Goal: Transaction & Acquisition: Purchase product/service

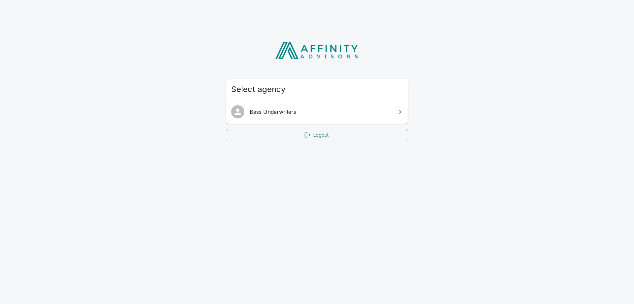
click at [283, 114] on span "Bass Underwriters" at bounding box center [321, 112] width 143 height 8
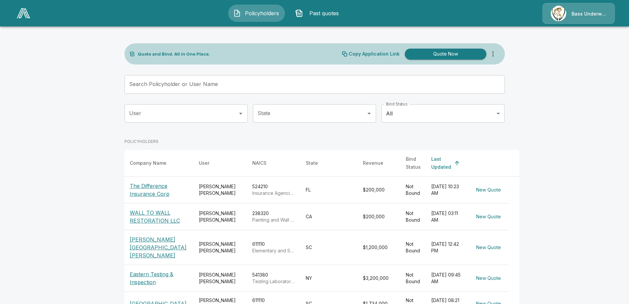
click at [173, 87] on input "Search Policyholder or User Name" at bounding box center [311, 84] width 373 height 19
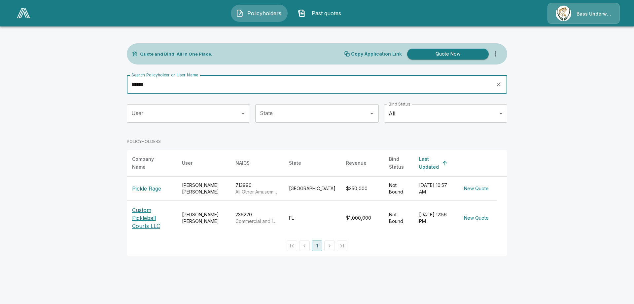
type input "******"
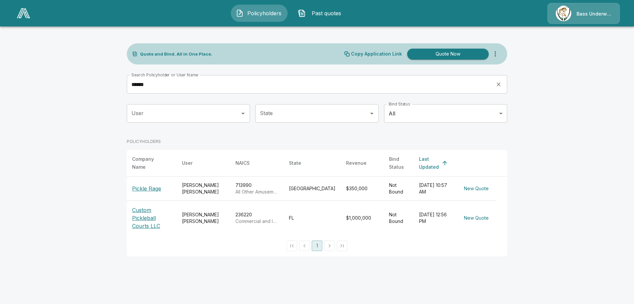
click at [144, 186] on p "Pickle Rage" at bounding box center [146, 188] width 29 height 8
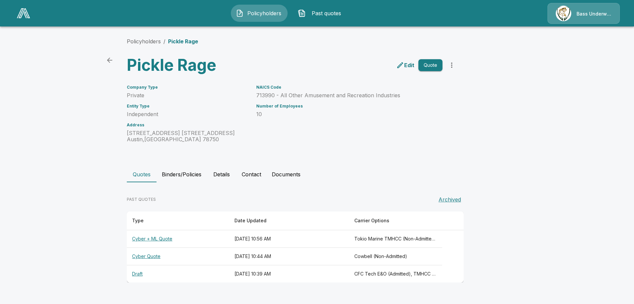
click at [405, 67] on p "Edit" at bounding box center [409, 65] width 10 height 8
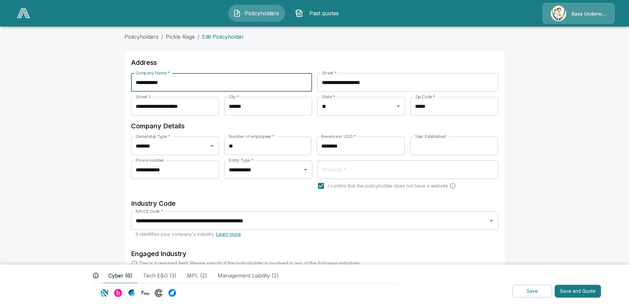
click at [139, 82] on input "**********" at bounding box center [221, 82] width 181 height 19
type input "**********"
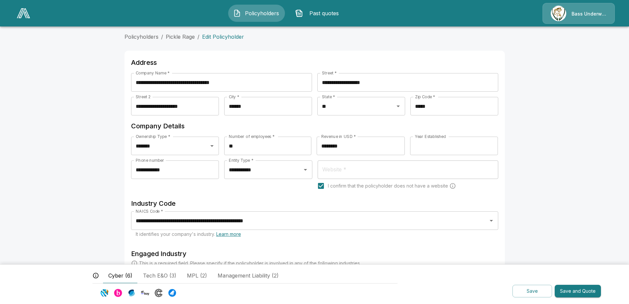
click at [288, 123] on h6 "Company Details" at bounding box center [314, 126] width 367 height 11
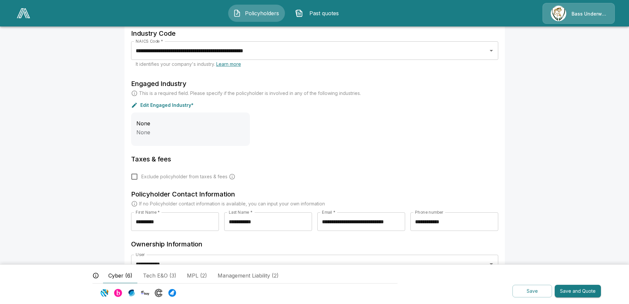
scroll to position [197, 0]
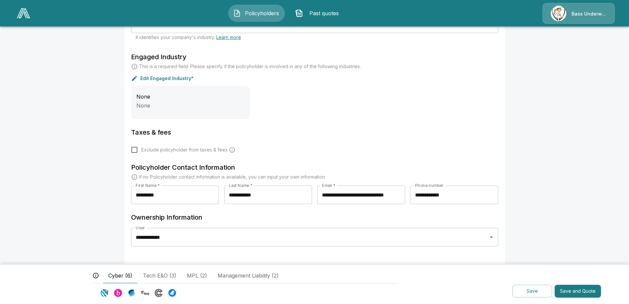
click at [577, 289] on button "Save and Quote" at bounding box center [578, 290] width 46 height 13
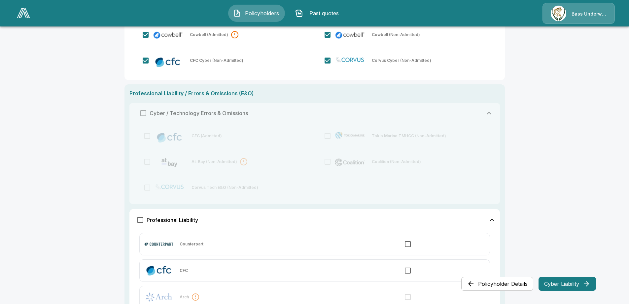
scroll to position [155, 0]
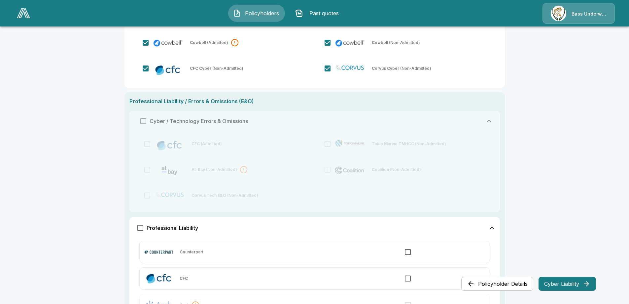
click at [83, 170] on main "Policyholders / Austin Sinker's Club DBA; Pickle Rage / Choose Quote Choose Quo…" at bounding box center [314, 206] width 629 height 723
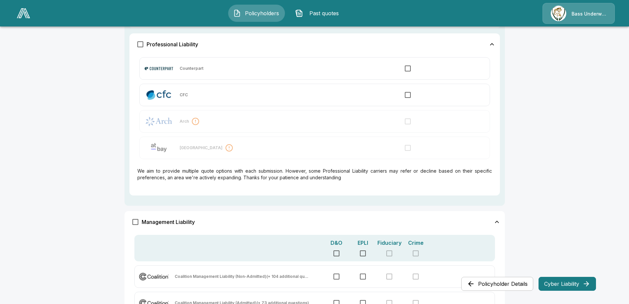
scroll to position [420, 0]
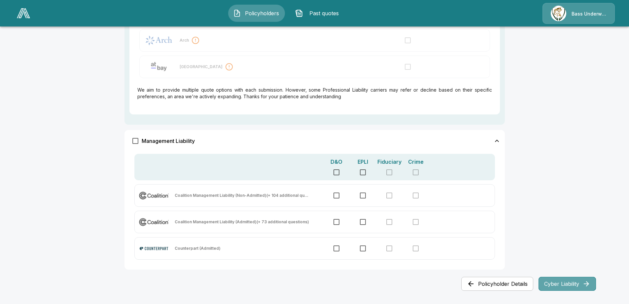
click at [569, 281] on button "Cyber Liability" at bounding box center [567, 284] width 57 height 14
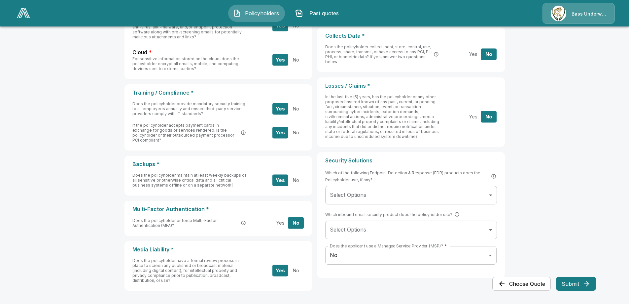
scroll to position [210, 0]
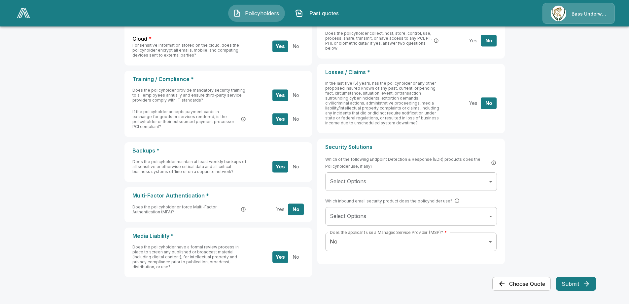
click at [356, 186] on body "**********" at bounding box center [314, 49] width 629 height 519
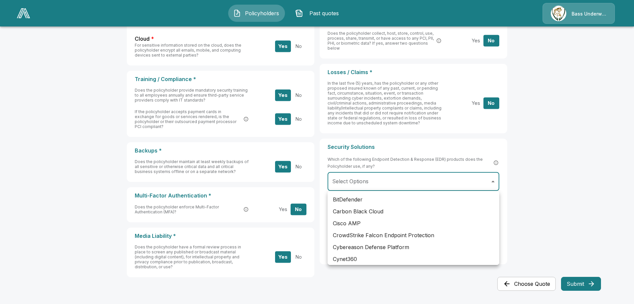
click at [629, 166] on div at bounding box center [317, 152] width 634 height 304
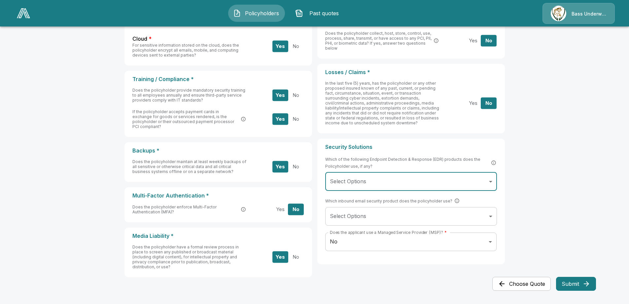
click at [592, 154] on main "**********" at bounding box center [314, 49] width 629 height 519
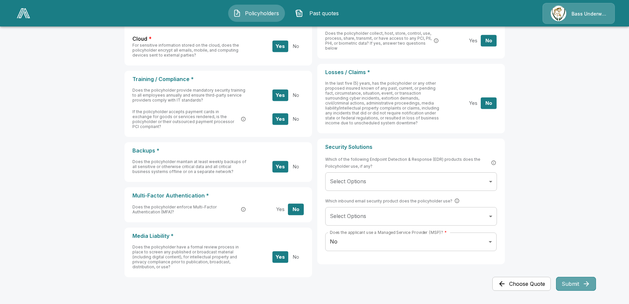
click at [573, 281] on button "Submit" at bounding box center [576, 284] width 40 height 14
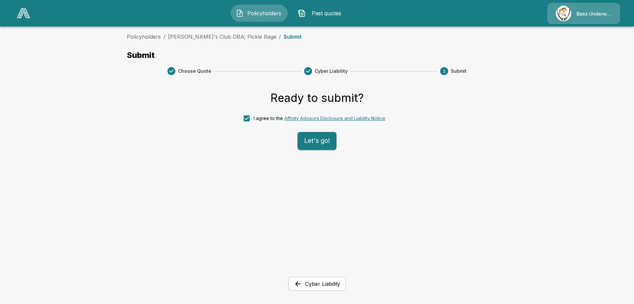
click at [321, 139] on button "Let's go!" at bounding box center [317, 141] width 39 height 18
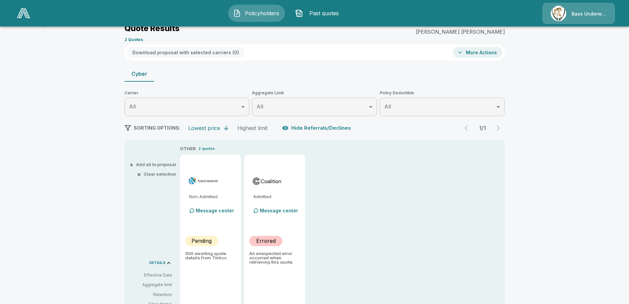
scroll to position [13, 0]
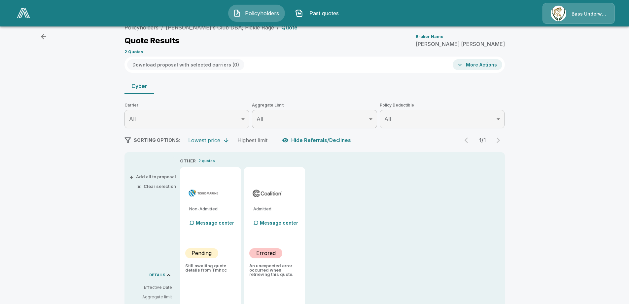
click at [183, 88] on div "Cyber" at bounding box center [315, 86] width 381 height 16
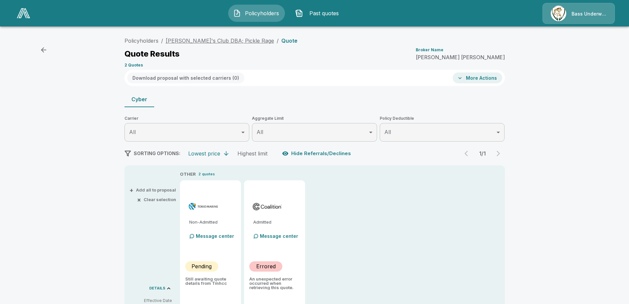
type input "*******"
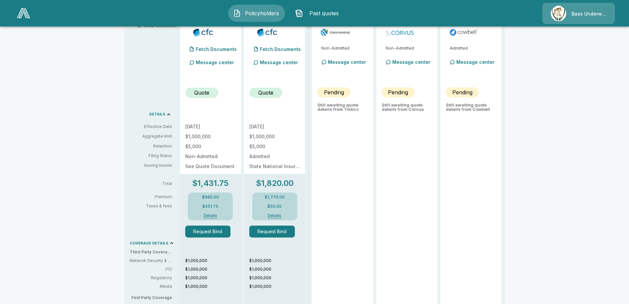
scroll to position [75, 0]
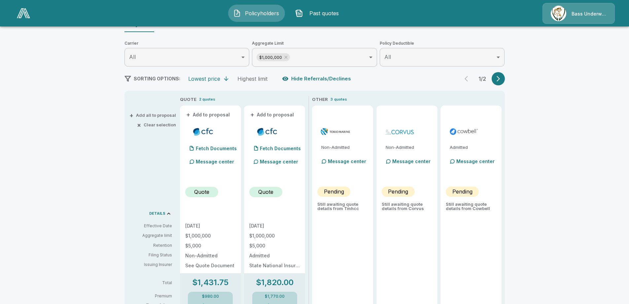
click at [500, 76] on icon "button" at bounding box center [498, 78] width 7 height 7
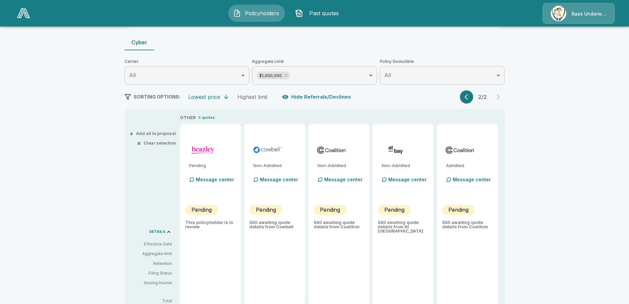
scroll to position [42, 0]
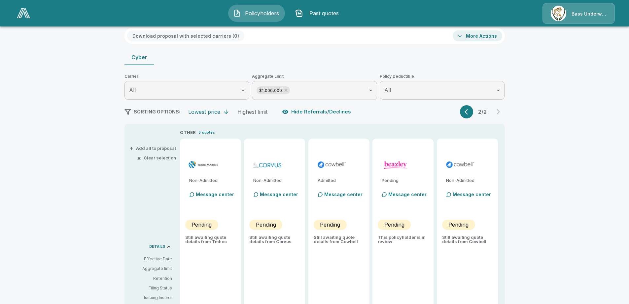
click at [468, 113] on icon "button" at bounding box center [468, 111] width 7 height 7
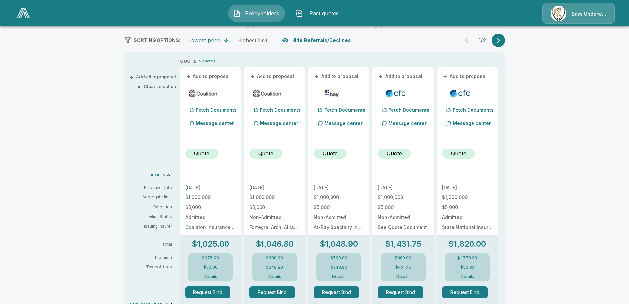
scroll to position [108, 0]
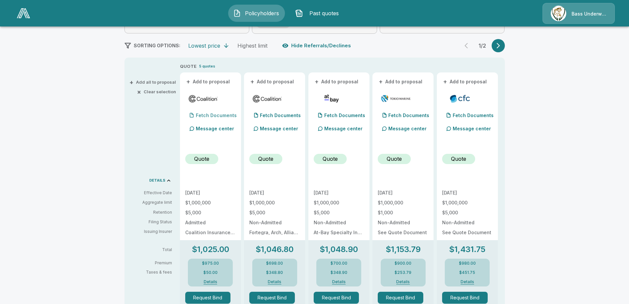
click at [210, 114] on p "Fetch Documents" at bounding box center [216, 115] width 41 height 5
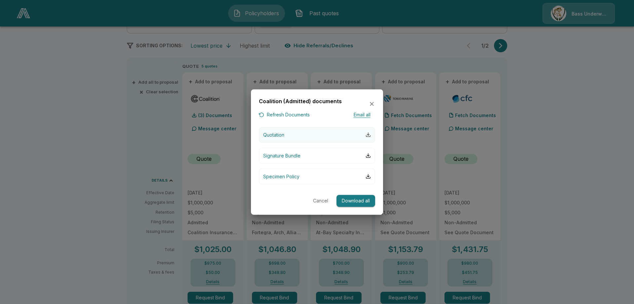
click at [369, 134] on div "button" at bounding box center [368, 134] width 5 height 5
drag, startPoint x: 370, startPoint y: 102, endPoint x: 223, endPoint y: 94, distance: 147.9
click at [370, 102] on icon "button" at bounding box center [372, 104] width 7 height 7
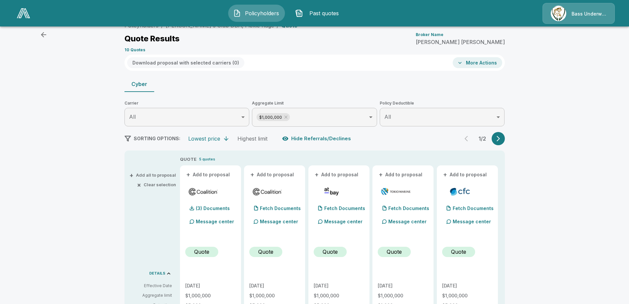
scroll to position [0, 0]
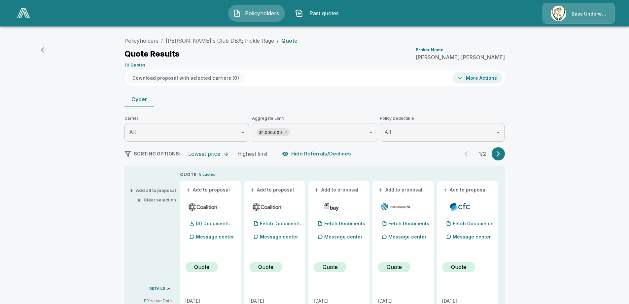
click at [44, 51] on icon "button" at bounding box center [44, 50] width 8 height 8
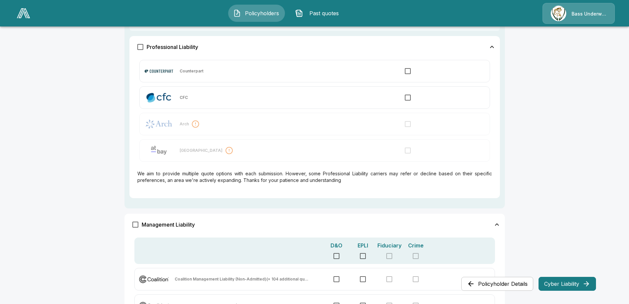
scroll to position [420, 0]
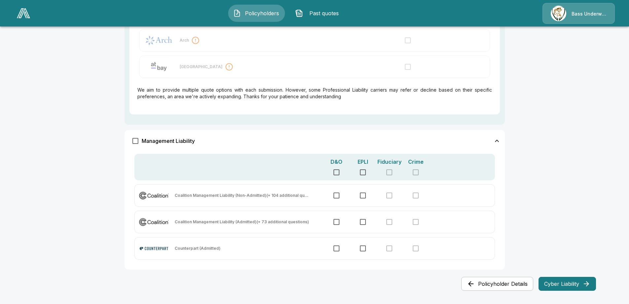
click at [493, 287] on button "Policyholder Details" at bounding box center [498, 284] width 72 height 14
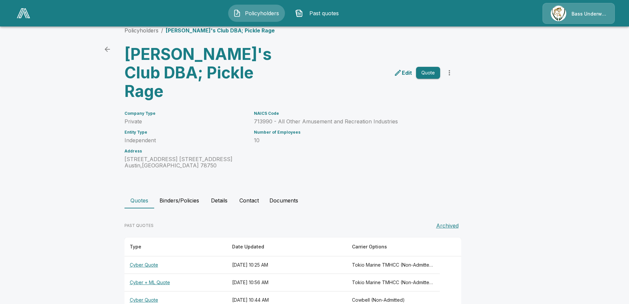
scroll to position [27, 0]
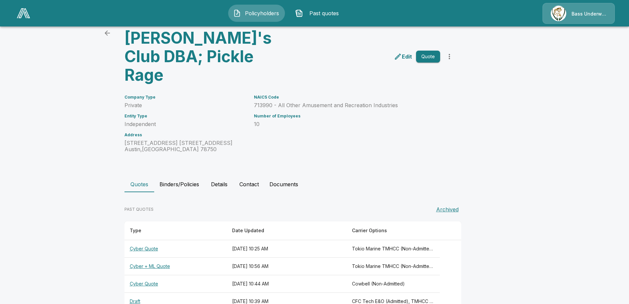
click at [106, 30] on icon "back" at bounding box center [107, 33] width 8 height 8
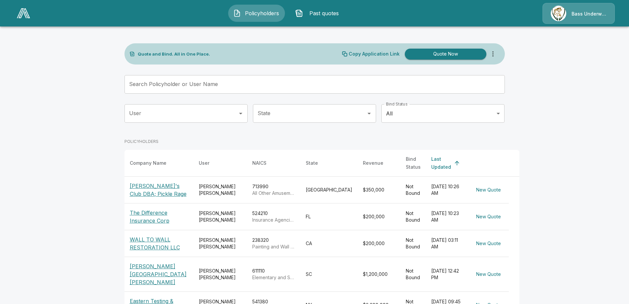
click at [147, 187] on p "[PERSON_NAME]'s Club DBA; Pickle Rage" at bounding box center [159, 190] width 58 height 16
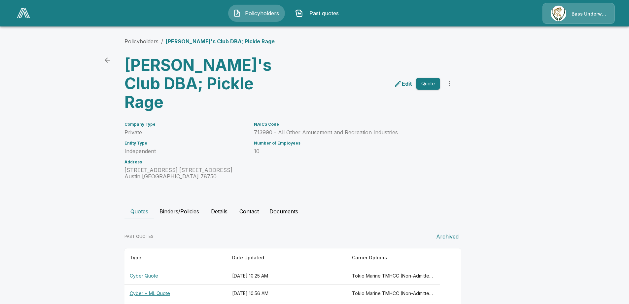
click at [406, 80] on p "Edit" at bounding box center [407, 84] width 10 height 8
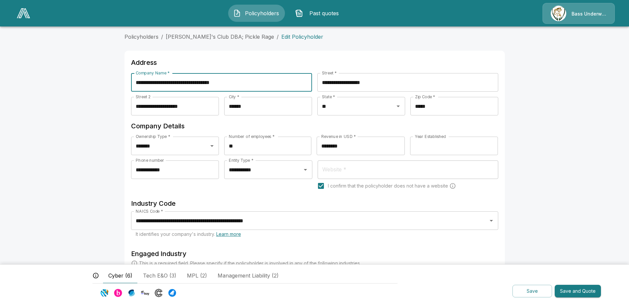
click at [160, 83] on input "**********" at bounding box center [221, 82] width 181 height 19
click at [157, 84] on input "**********" at bounding box center [221, 82] width 181 height 19
type input "**********"
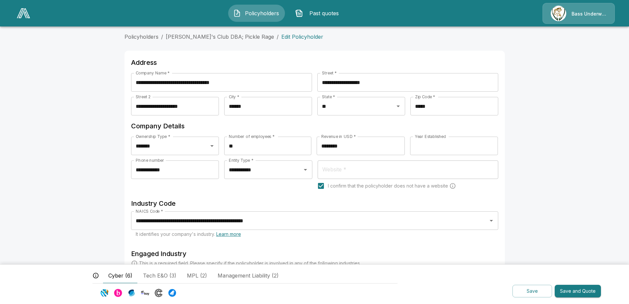
click at [519, 91] on main "**********" at bounding box center [314, 250] width 629 height 500
drag, startPoint x: 248, startPoint y: 144, endPoint x: 226, endPoint y: 144, distance: 21.5
click at [226, 144] on div "Ownership Type * ******* Ownership Type * Number of employees * ** Number of em…" at bounding box center [314, 148] width 367 height 24
type input "*"
click at [280, 122] on h6 "Company Details" at bounding box center [314, 126] width 367 height 11
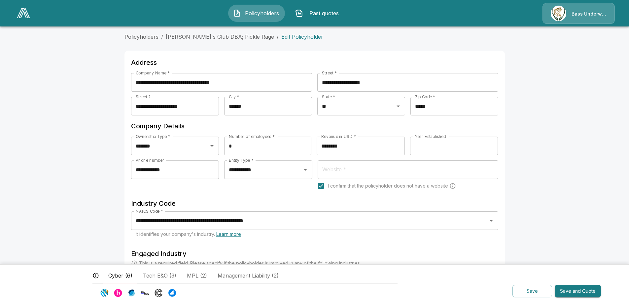
click at [263, 187] on div "**********" at bounding box center [268, 179] width 88 height 38
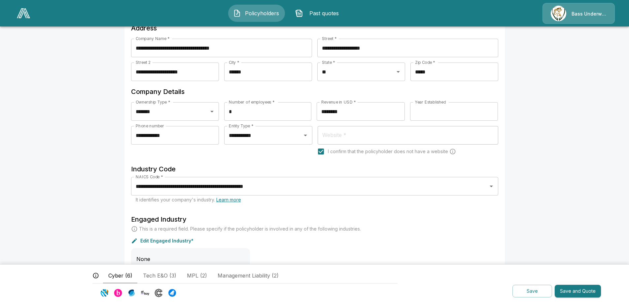
scroll to position [99, 0]
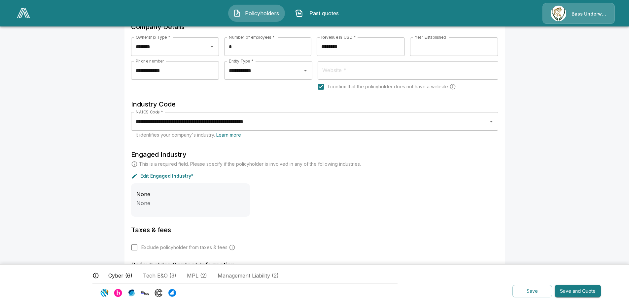
click at [565, 288] on button "Save and Quote" at bounding box center [578, 290] width 46 height 13
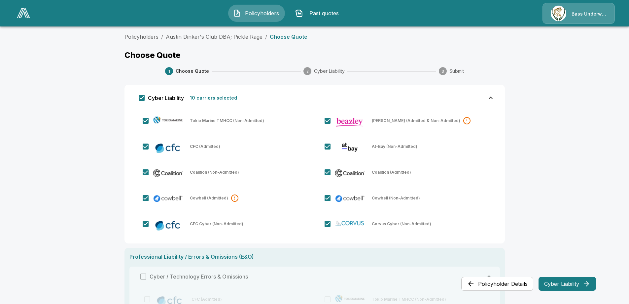
click at [573, 286] on button "Cyber Liability" at bounding box center [567, 284] width 57 height 14
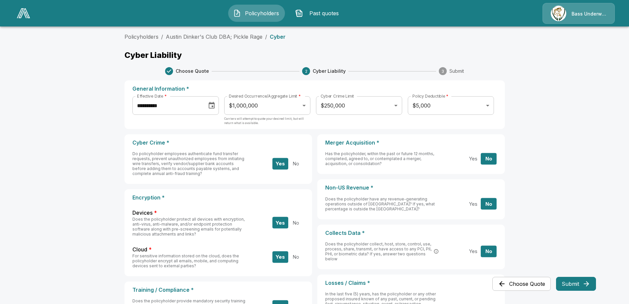
click at [579, 285] on button "Submit" at bounding box center [576, 284] width 40 height 14
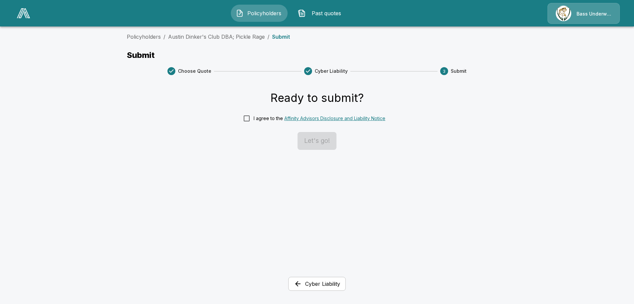
click at [268, 119] on div "I agree to the Affinity Advisors Disclosure and Liability Notice" at bounding box center [320, 118] width 132 height 7
click at [313, 139] on button "Let's go!" at bounding box center [317, 141] width 39 height 18
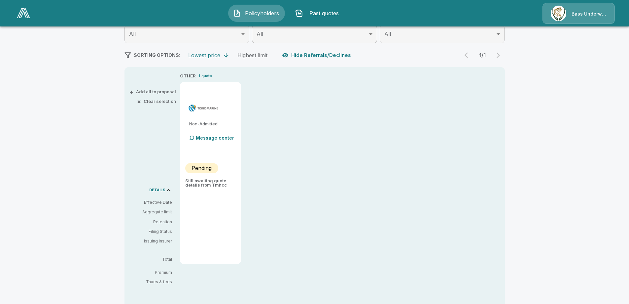
scroll to position [13, 0]
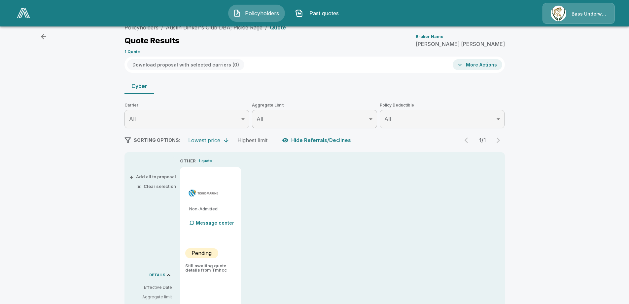
type input "*******"
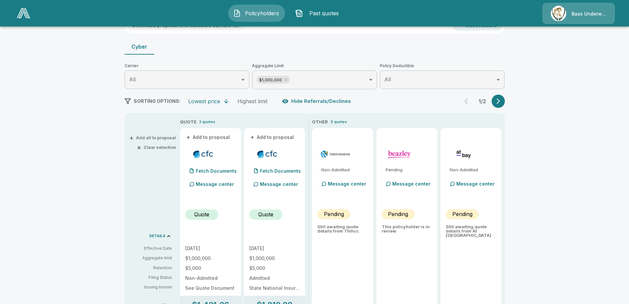
scroll to position [112, 0]
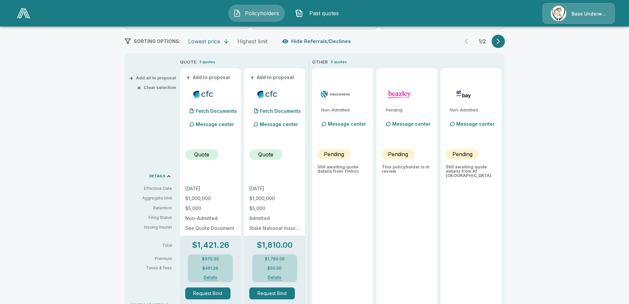
click at [502, 41] on icon "button" at bounding box center [498, 41] width 7 height 7
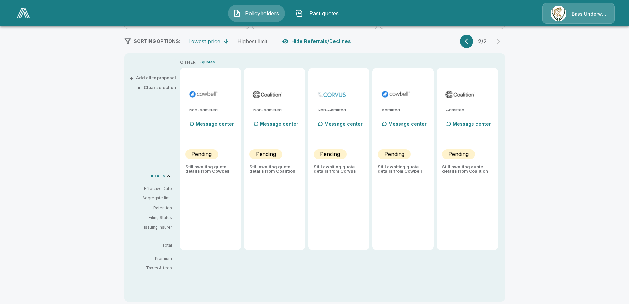
click at [470, 43] on icon "button" at bounding box center [468, 41] width 7 height 7
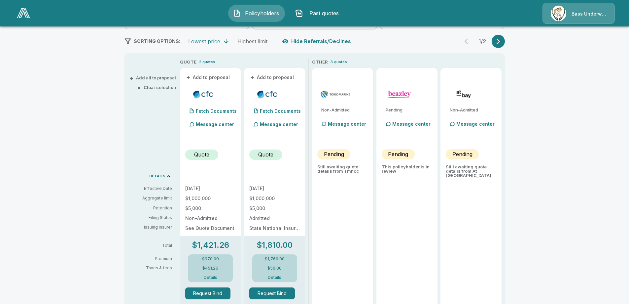
click at [549, 85] on div "Policyholders / Austin Dinker's Club DBA; Pickle Rage / Quote Quote Results Bro…" at bounding box center [314, 253] width 629 height 668
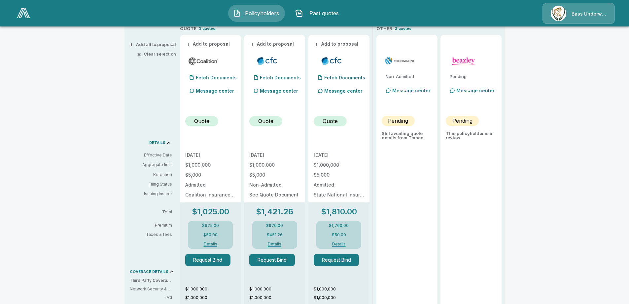
scroll to position [145, 0]
click at [205, 79] on p "Fetch Documents" at bounding box center [216, 78] width 41 height 5
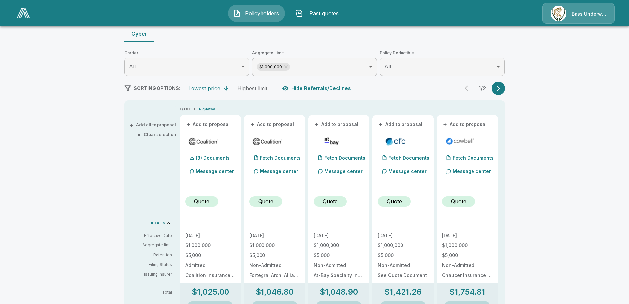
scroll to position [66, 0]
click at [213, 157] on p "(3) Documents" at bounding box center [213, 157] width 34 height 5
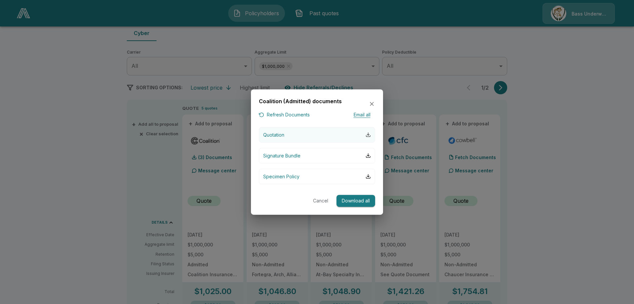
click at [371, 134] on div "button" at bounding box center [368, 134] width 5 height 5
click at [367, 155] on div "button" at bounding box center [368, 155] width 5 height 5
click at [359, 96] on div "Coalition (Admitted) documents Refresh Documents Email all Quotation Signature …" at bounding box center [317, 152] width 132 height 126
click at [319, 199] on button "Cancel" at bounding box center [320, 201] width 21 height 12
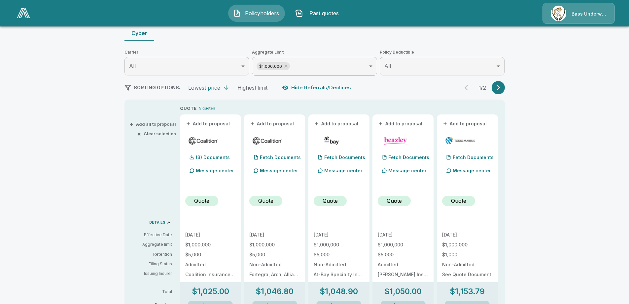
click at [525, 158] on div "Policyholders / Austin Dinker's Club DBA; Pickle Rage / Quote Quote Results Bro…" at bounding box center [314, 299] width 629 height 668
click at [49, 180] on div "Policyholders / Austin Dinker's Club DBA; Pickle Rage / Quote Quote Results Bro…" at bounding box center [314, 299] width 629 height 668
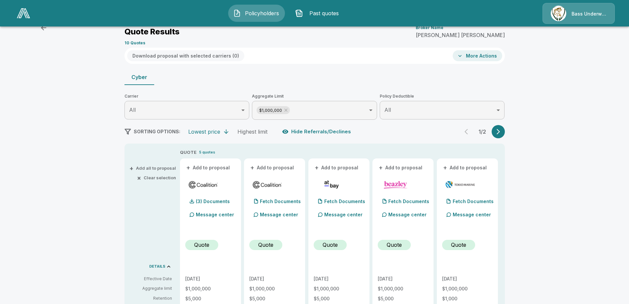
scroll to position [0, 0]
